Goal: Information Seeking & Learning: Compare options

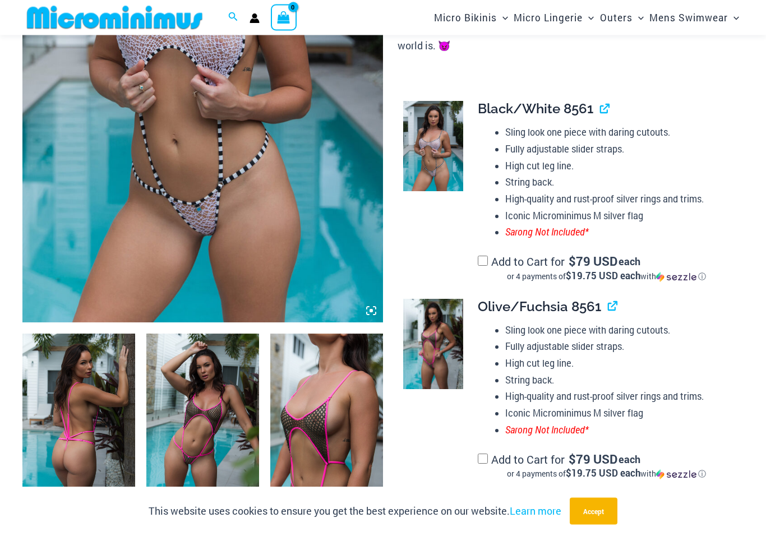
scroll to position [305, 0]
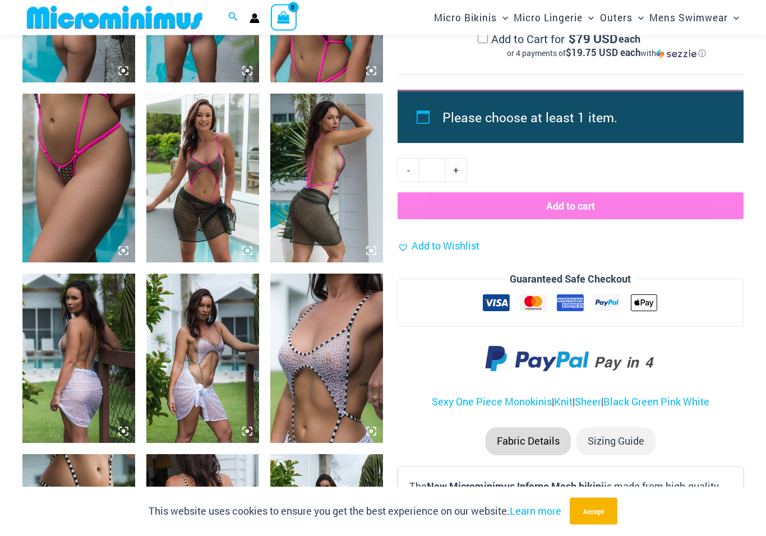
click at [67, 364] on img at bounding box center [78, 358] width 113 height 169
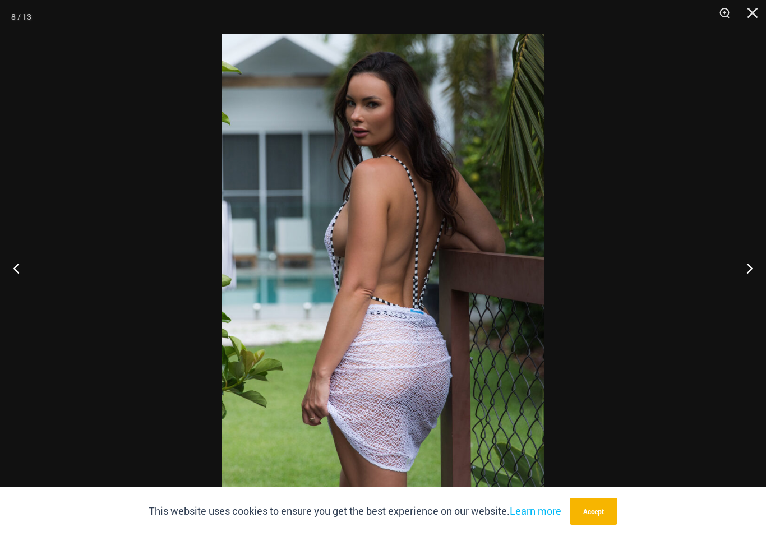
click at [746, 265] on button "Next" at bounding box center [745, 268] width 42 height 56
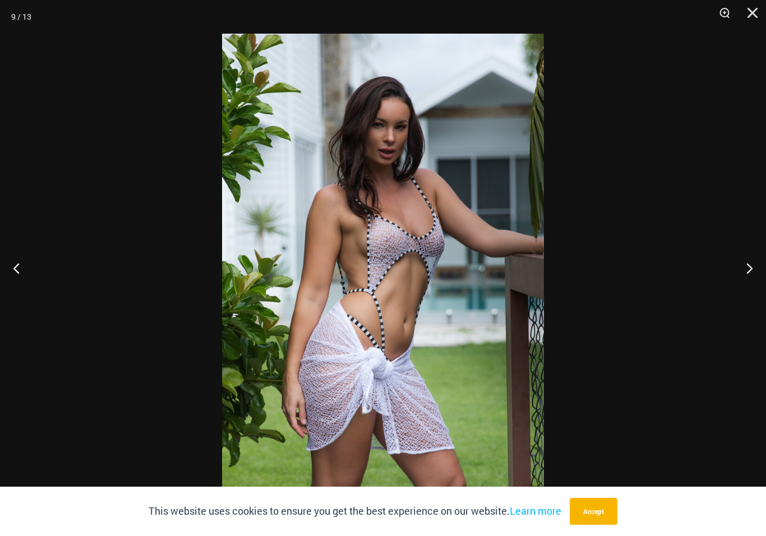
click at [748, 270] on button "Next" at bounding box center [745, 268] width 42 height 56
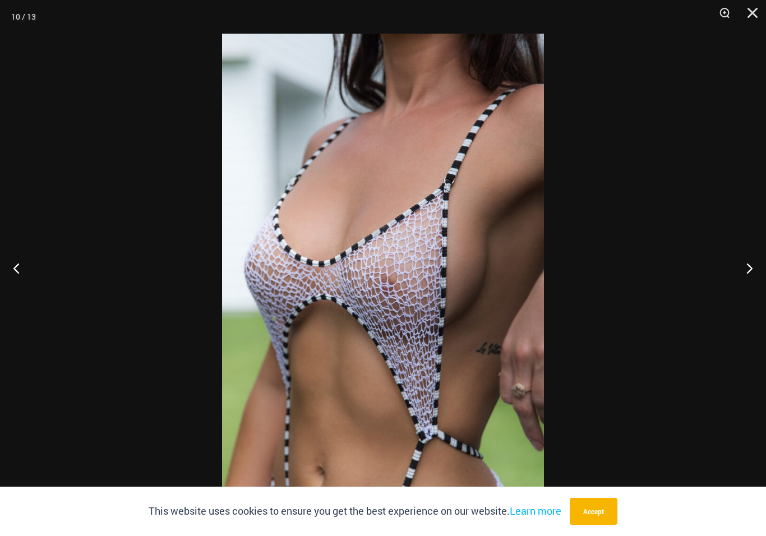
click at [754, 277] on button "Next" at bounding box center [745, 268] width 42 height 56
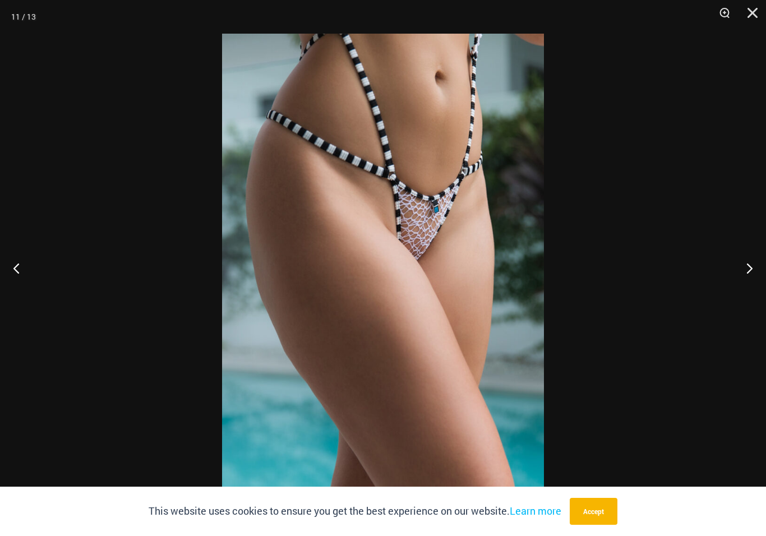
click at [741, 281] on button "Next" at bounding box center [745, 268] width 42 height 56
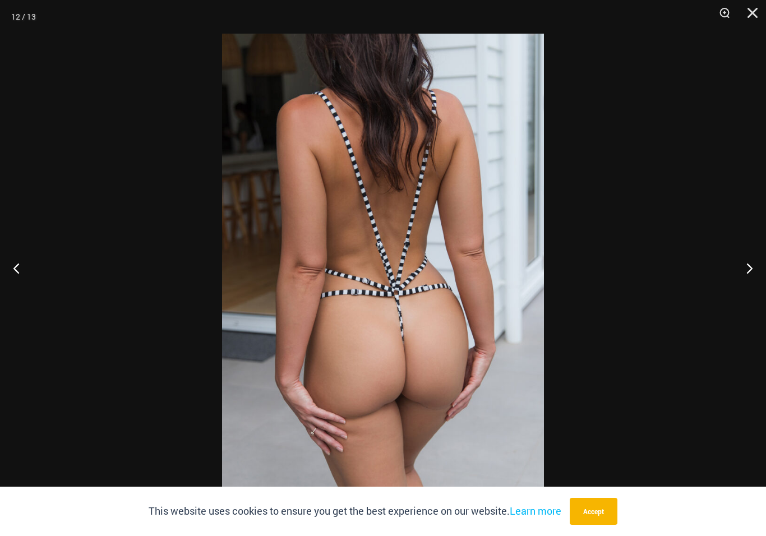
click at [748, 19] on button "Close" at bounding box center [749, 17] width 28 height 34
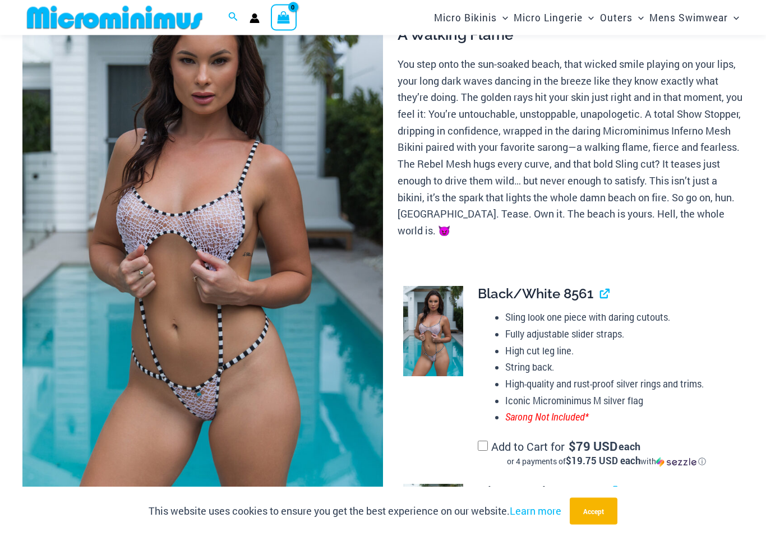
scroll to position [0, 0]
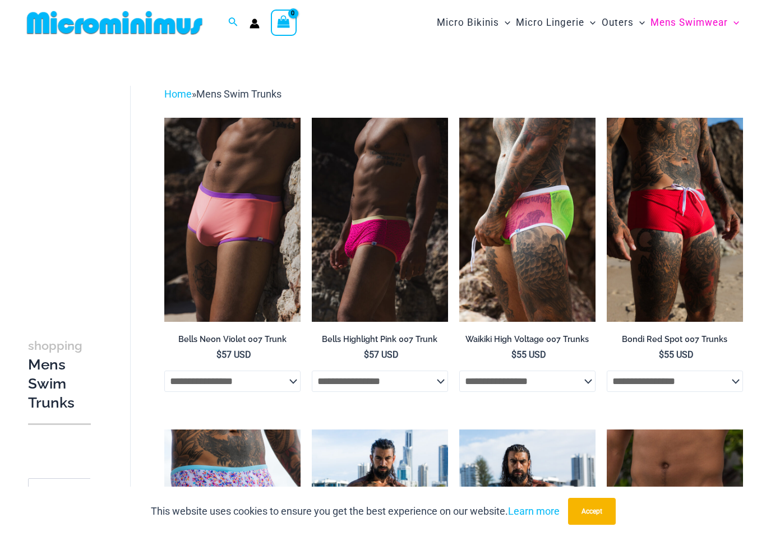
click at [312, 118] on img at bounding box center [312, 118] width 0 height 0
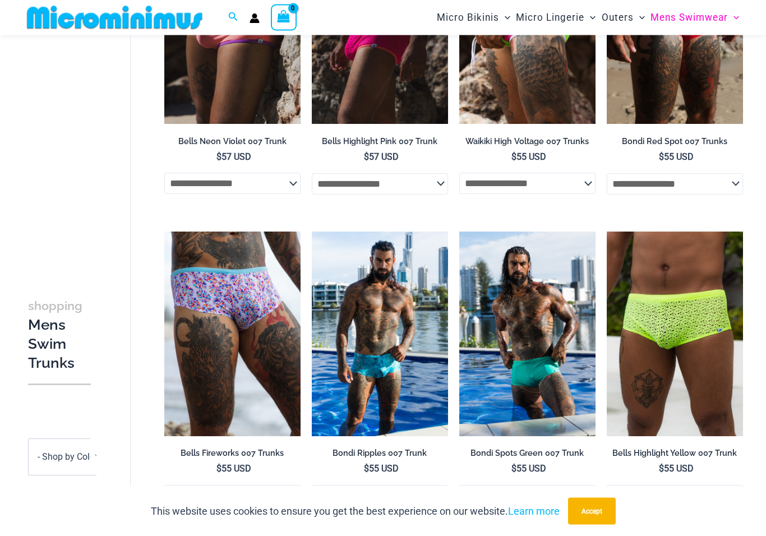
scroll to position [188, 0]
click at [312, 232] on img at bounding box center [312, 232] width 0 height 0
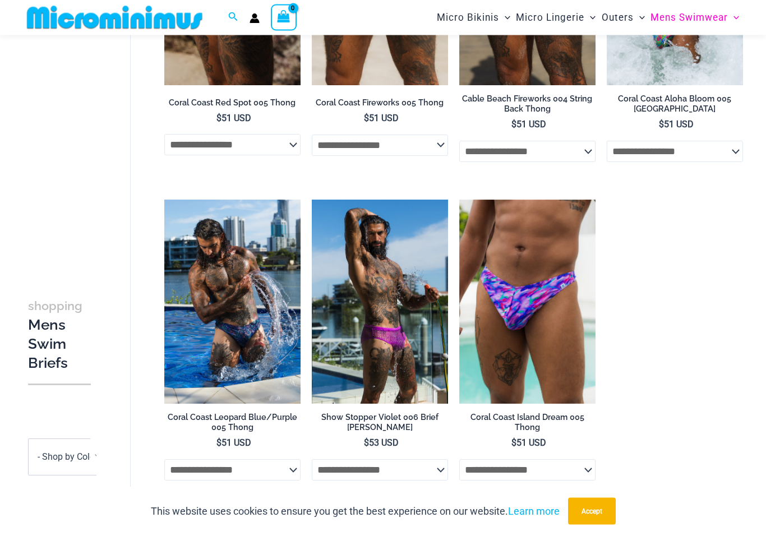
scroll to position [227, 0]
click at [312, 200] on img at bounding box center [312, 200] width 0 height 0
